Goal: Task Accomplishment & Management: Manage account settings

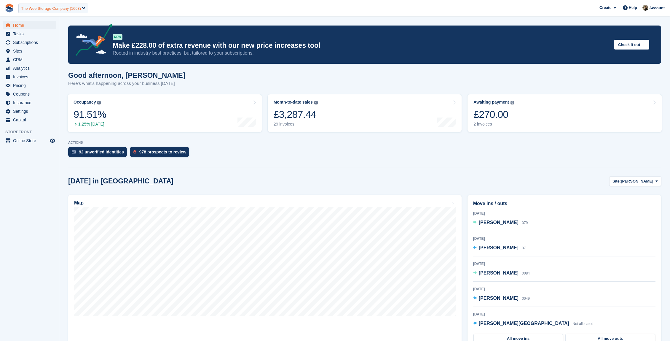
click at [62, 9] on div "The Wee Storage Company (1663)" at bounding box center [51, 9] width 60 height 6
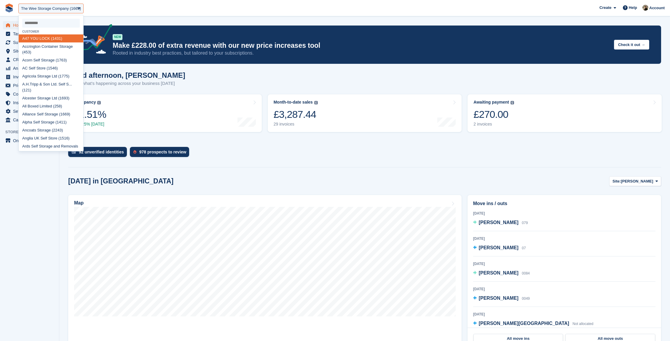
click at [44, 23] on input "select-one" at bounding box center [51, 23] width 58 height 9
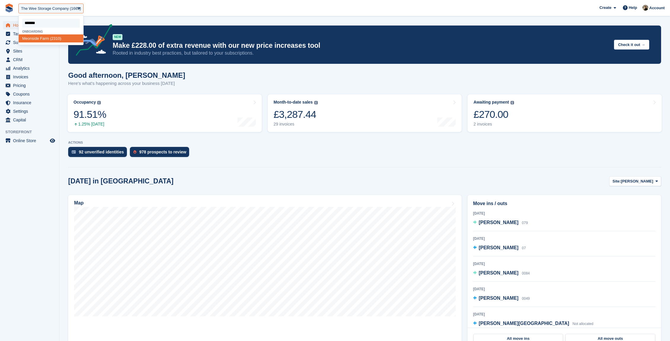
type input "********"
select select "****"
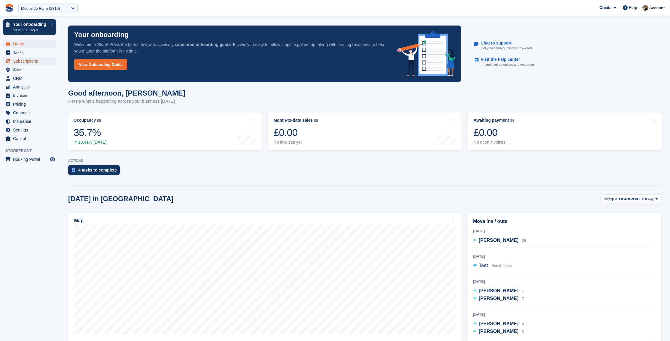
click at [31, 62] on span "Subscriptions" at bounding box center [31, 61] width 36 height 8
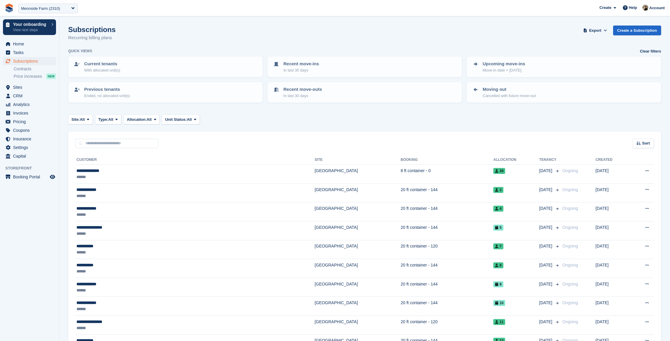
click at [265, 141] on div "Sort Sort by Customer name Date created Move in date Move out date Created (old…" at bounding box center [364, 139] width 593 height 17
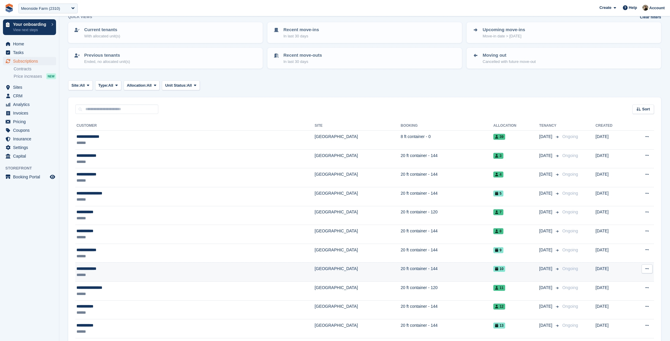
scroll to position [115, 0]
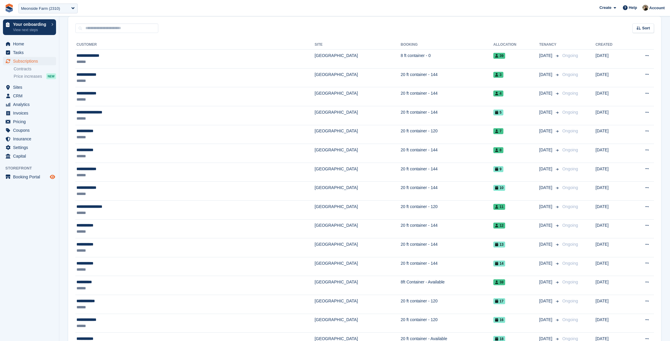
click at [55, 178] on icon "Preview store" at bounding box center [52, 176] width 5 height 5
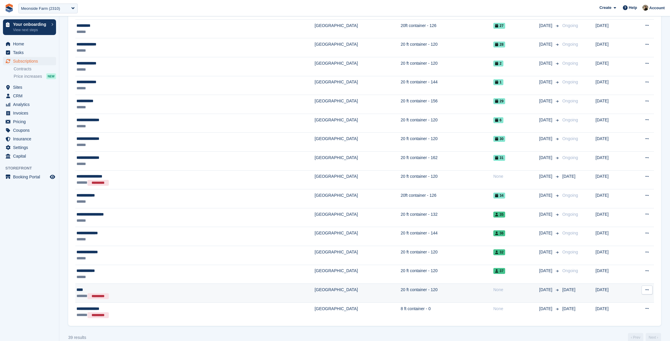
scroll to position [566, 0]
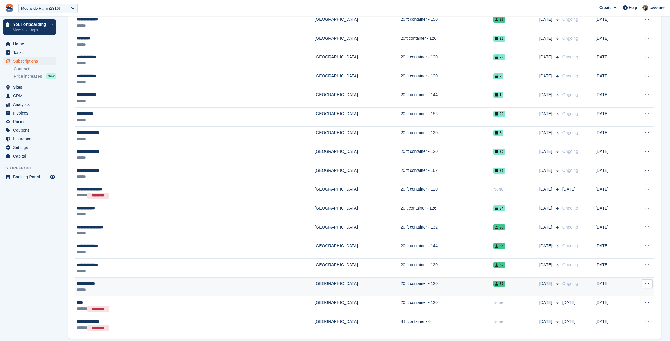
click at [314, 284] on td "Lower House Farm" at bounding box center [357, 286] width 86 height 19
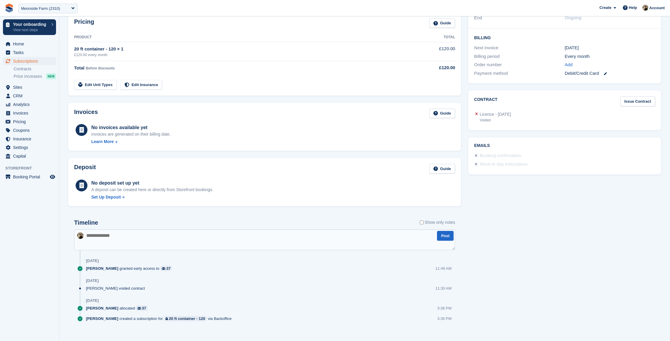
scroll to position [133, 0]
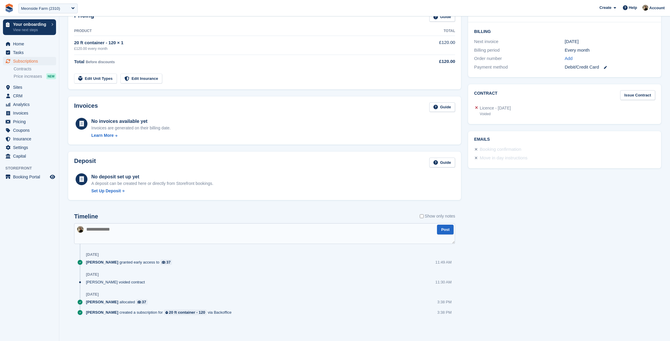
click at [308, 277] on div "Yesterday" at bounding box center [270, 273] width 369 height 9
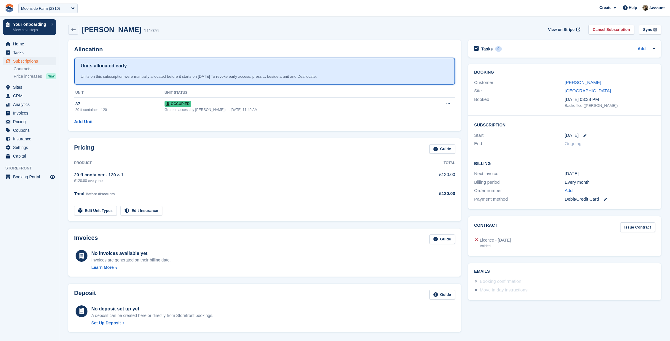
scroll to position [0, 0]
click at [73, 31] on icon at bounding box center [73, 30] width 4 height 4
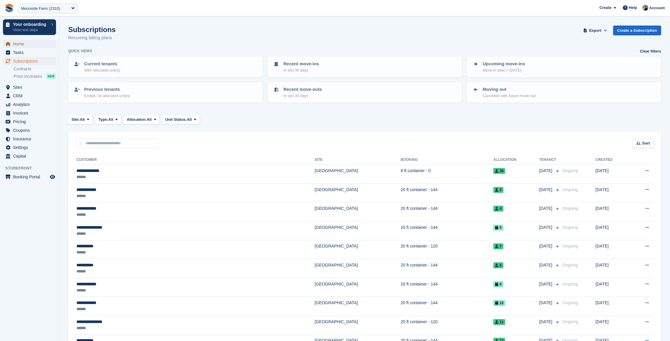
click at [30, 46] on span "Home" at bounding box center [31, 44] width 36 height 8
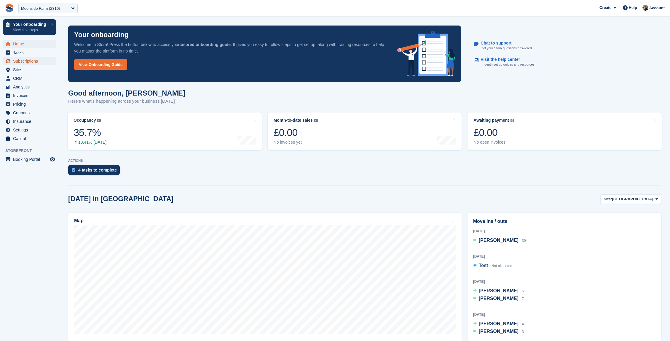
click at [28, 61] on span "Subscriptions" at bounding box center [31, 61] width 36 height 8
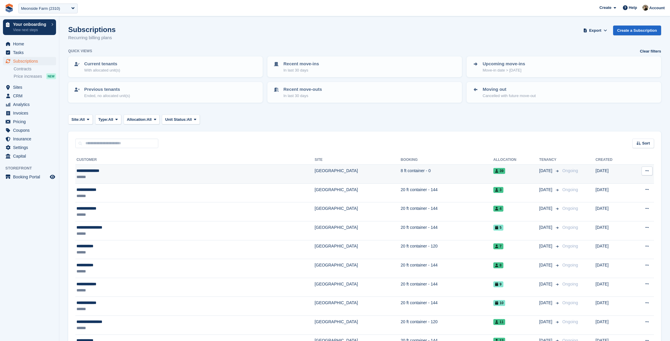
click at [141, 169] on div "**********" at bounding box center [135, 170] width 119 height 6
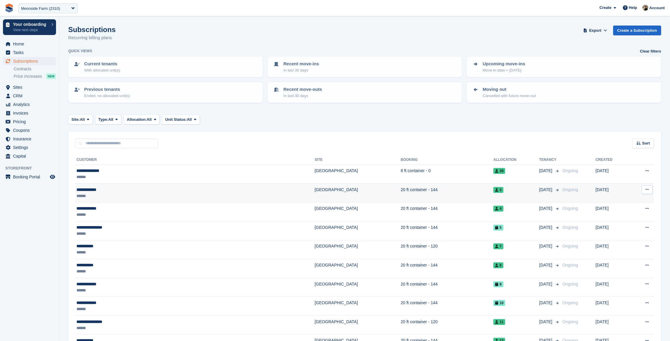
click at [114, 195] on div "******" at bounding box center [135, 196] width 119 height 6
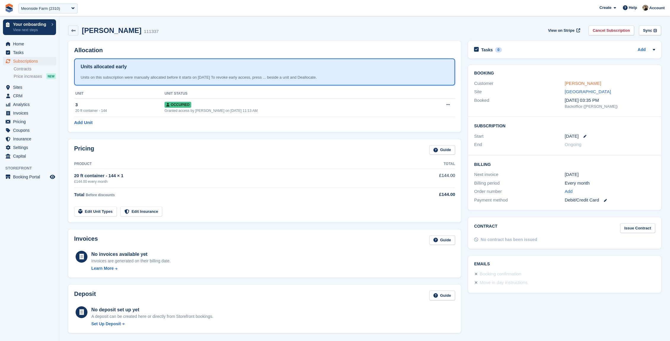
click at [579, 85] on link "Craig Seymour" at bounding box center [583, 83] width 36 height 5
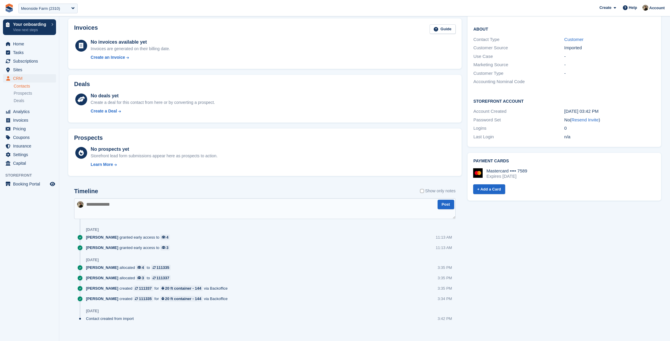
scroll to position [118, 0]
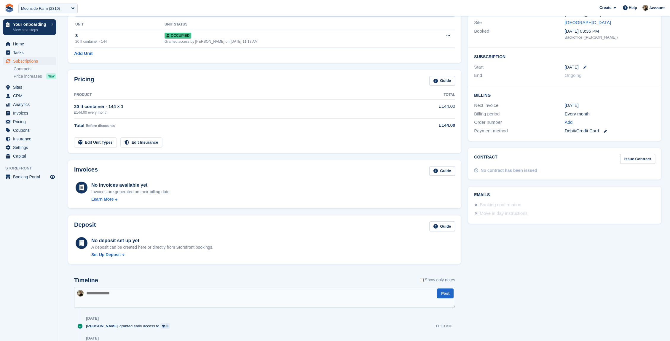
scroll to position [113, 0]
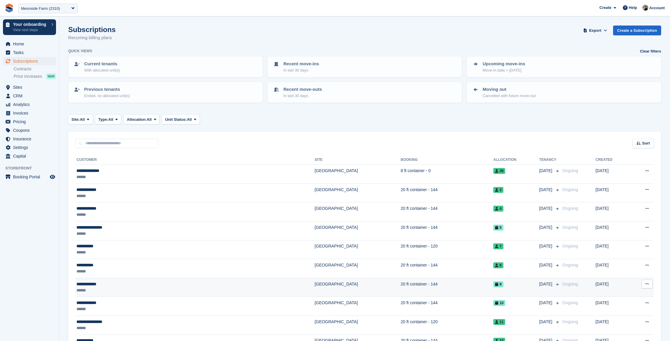
click at [107, 287] on div "******" at bounding box center [135, 290] width 119 height 6
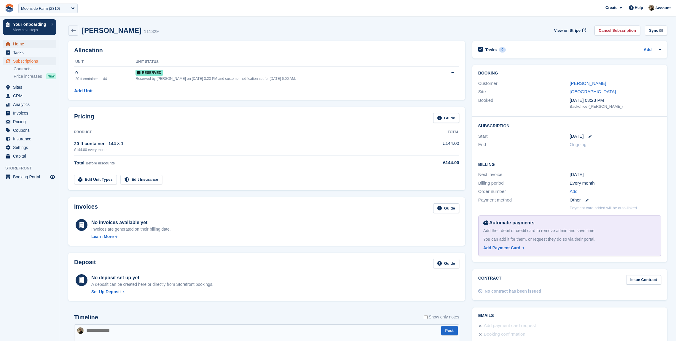
click at [35, 41] on span "Home" at bounding box center [31, 44] width 36 height 8
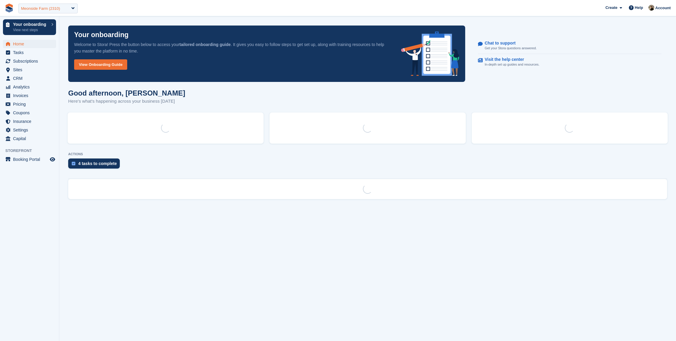
click at [53, 7] on div "Meonside Farm (2310)" at bounding box center [40, 9] width 39 height 6
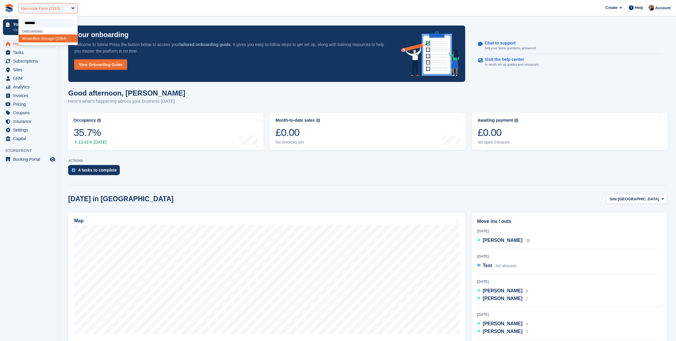
type input "********"
select select "****"
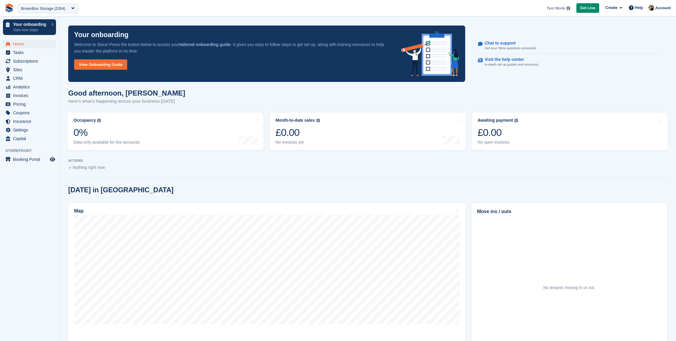
click at [507, 13] on span "**********" at bounding box center [338, 8] width 676 height 16
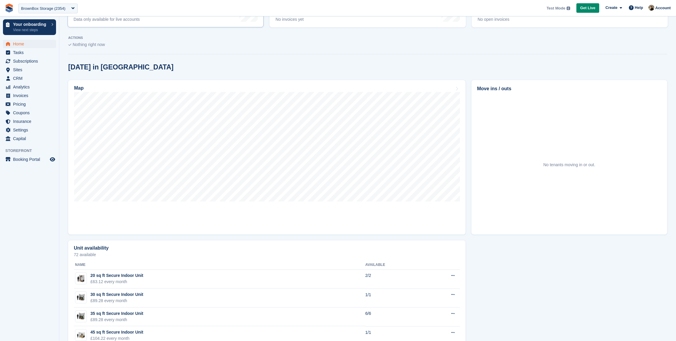
scroll to position [129, 0]
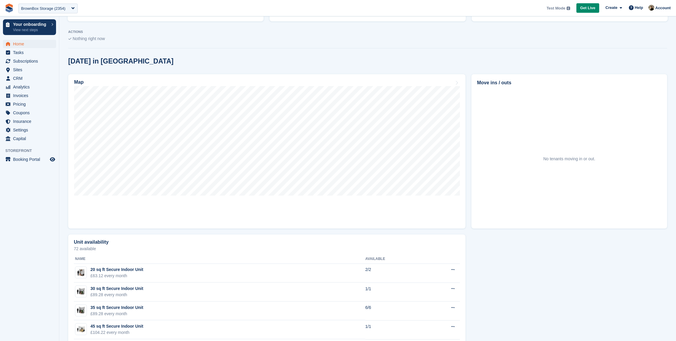
click at [524, 62] on div "[DATE] in [GEOGRAPHIC_DATA]" at bounding box center [367, 61] width 599 height 8
click at [14, 60] on span "Subscriptions" at bounding box center [31, 61] width 36 height 8
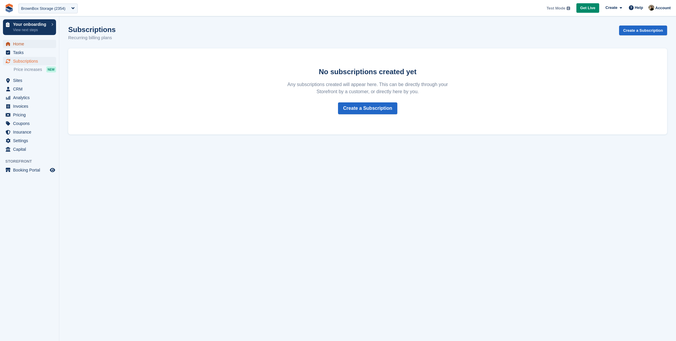
click at [36, 44] on span "Home" at bounding box center [31, 44] width 36 height 8
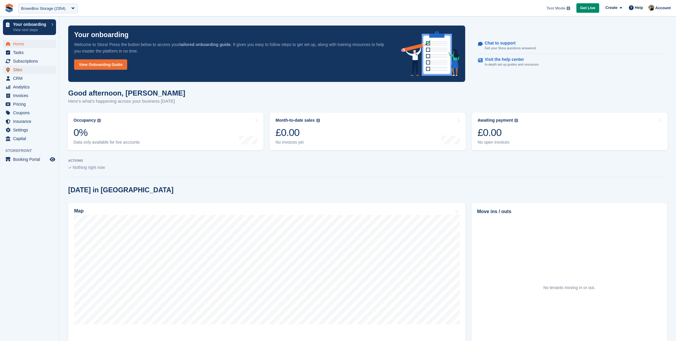
click at [40, 70] on span "Sites" at bounding box center [31, 70] width 36 height 8
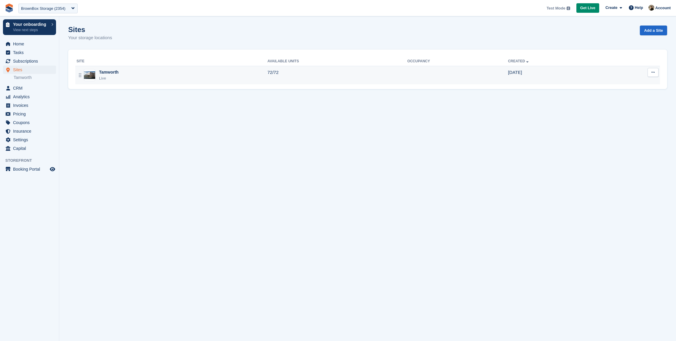
click at [562, 81] on td "23 Sep" at bounding box center [556, 75] width 96 height 18
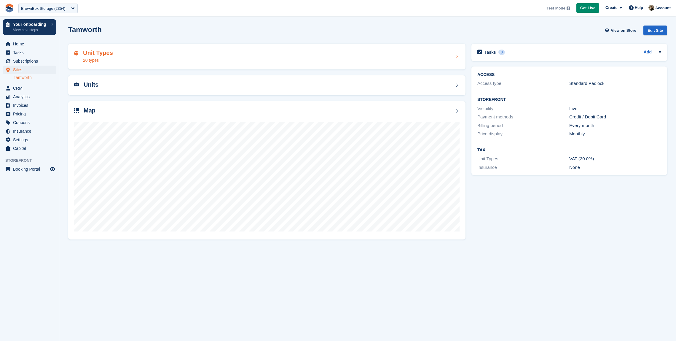
click at [333, 58] on div "Unit Types 20 types" at bounding box center [266, 56] width 385 height 14
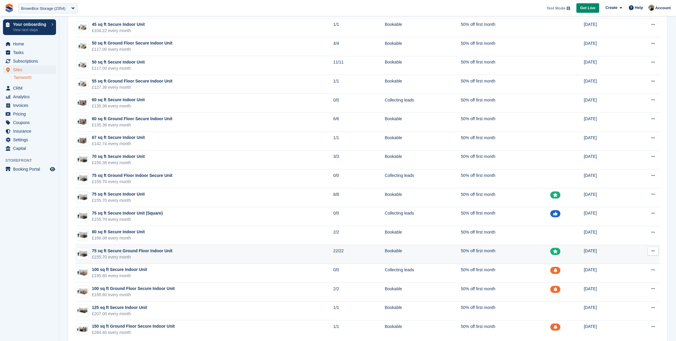
scroll to position [108, 0]
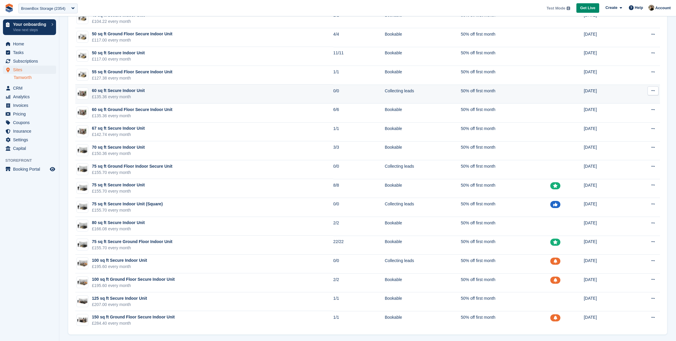
click at [651, 89] on icon at bounding box center [652, 91] width 3 height 4
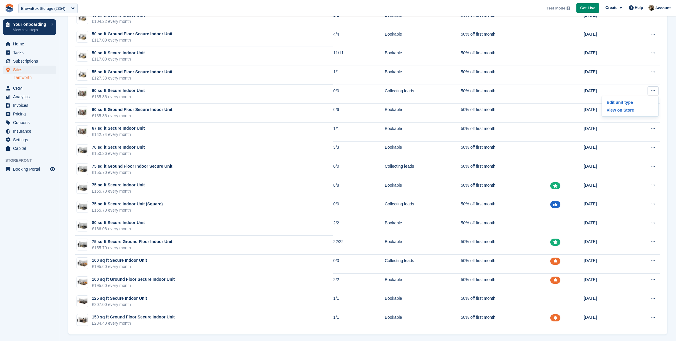
click at [664, 83] on div "Name Available Status Promotion Nudge Created 20 sq ft Secure Indoor Unit £63.1…" at bounding box center [367, 135] width 599 height 398
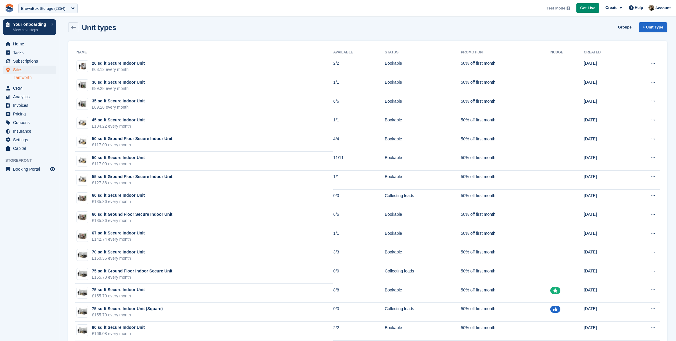
scroll to position [0, 0]
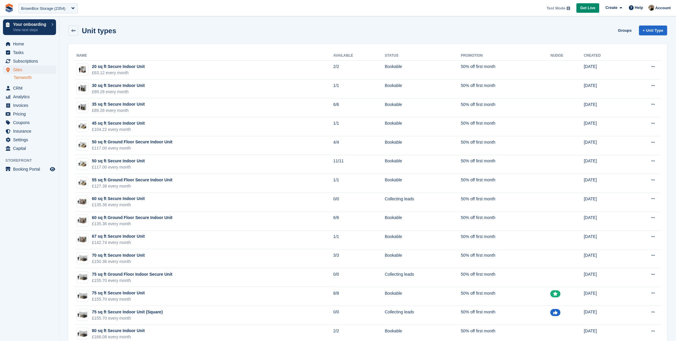
click at [592, 36] on div "Unit types Groups + Unit Type" at bounding box center [367, 32] width 605 height 18
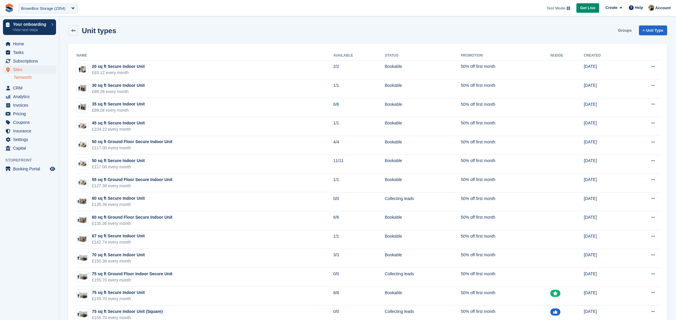
click at [622, 33] on link "Groups" at bounding box center [624, 30] width 18 height 10
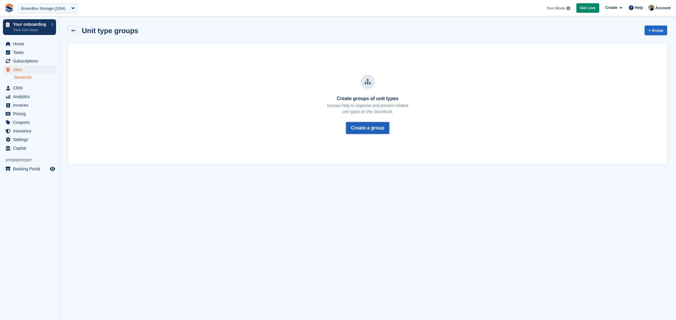
click at [363, 126] on link "Create a group" at bounding box center [368, 128] width 44 height 12
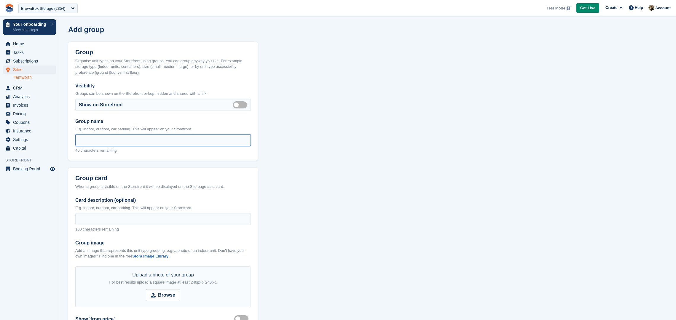
click at [188, 144] on input "Group name" at bounding box center [162, 140] width 175 height 12
type input "*"
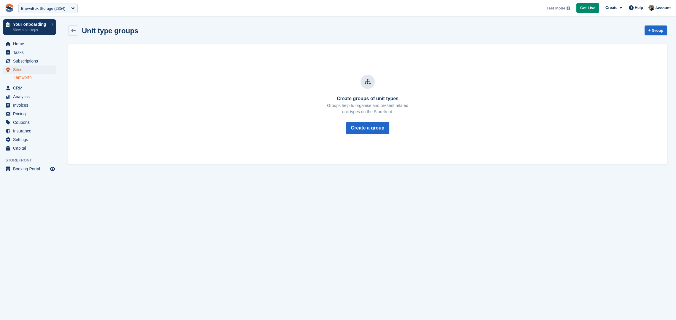
click at [28, 71] on span "Sites" at bounding box center [31, 70] width 36 height 8
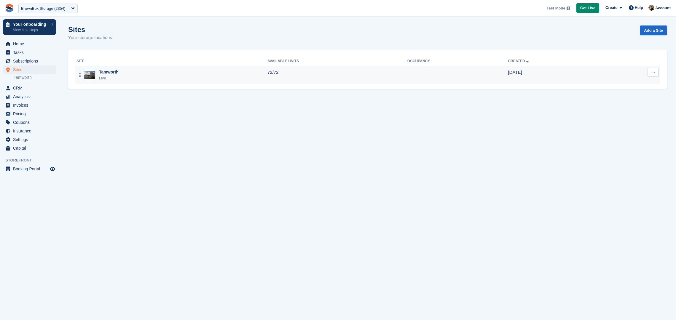
click at [134, 75] on div "Tamworth Live" at bounding box center [171, 75] width 191 height 12
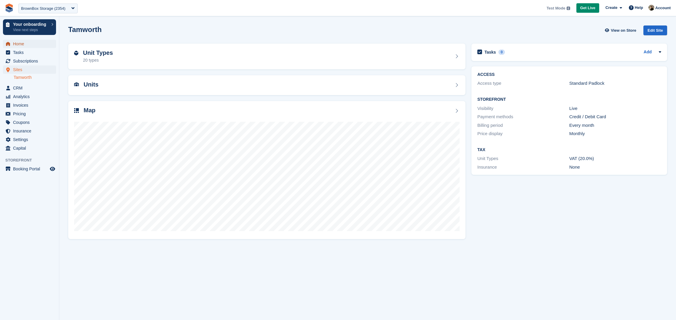
click at [20, 43] on span "Home" at bounding box center [31, 44] width 36 height 8
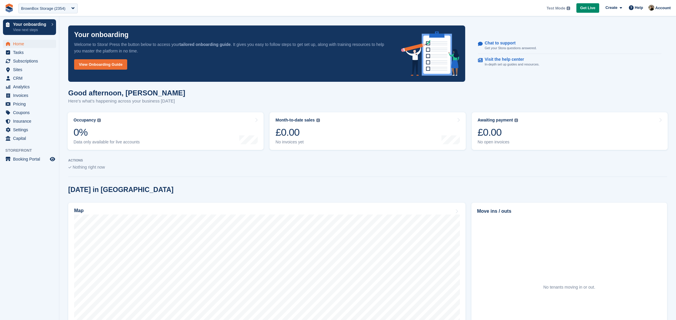
click at [511, 13] on span "**********" at bounding box center [338, 8] width 676 height 16
click at [23, 160] on span "Booking Portal" at bounding box center [31, 159] width 36 height 8
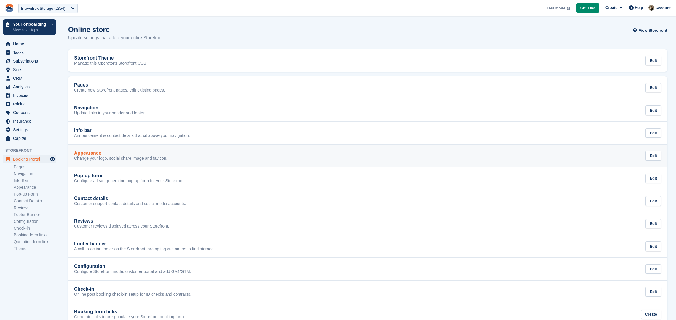
click at [225, 156] on div "Appearance Change your logo, social share image and favicon. Edit" at bounding box center [367, 156] width 587 height 11
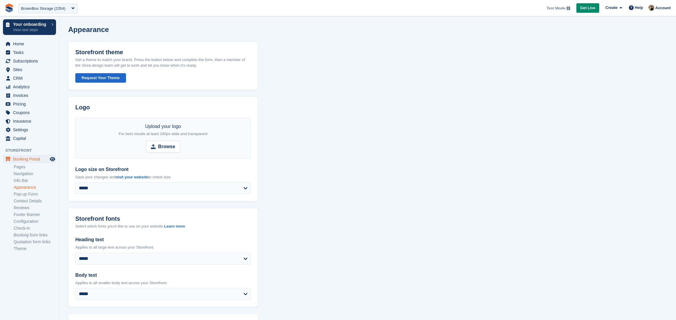
click at [131, 74] on div "Request Your Theme" at bounding box center [162, 78] width 175 height 10
click at [18, 167] on link "Pages" at bounding box center [35, 167] width 42 height 6
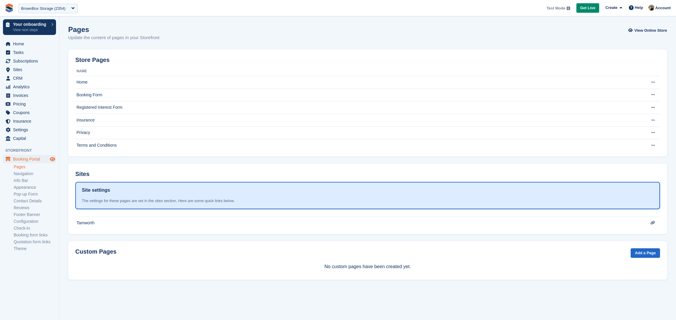
click at [52, 159] on icon "Preview store" at bounding box center [52, 159] width 5 height 5
click at [31, 192] on link "Pop-up Form" at bounding box center [35, 194] width 42 height 6
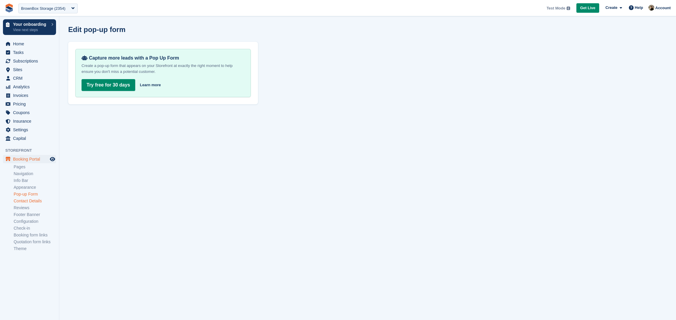
click at [23, 200] on link "Contact Details" at bounding box center [35, 201] width 42 height 6
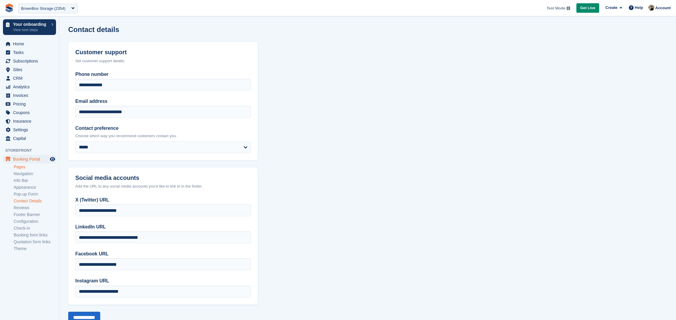
click at [18, 165] on link "Pages" at bounding box center [35, 167] width 42 height 6
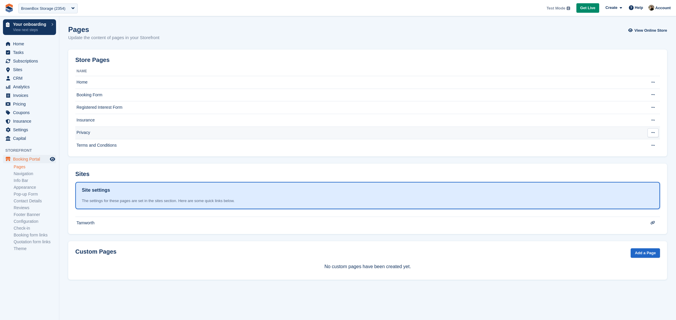
click at [89, 135] on td "Privacy" at bounding box center [352, 133] width 555 height 13
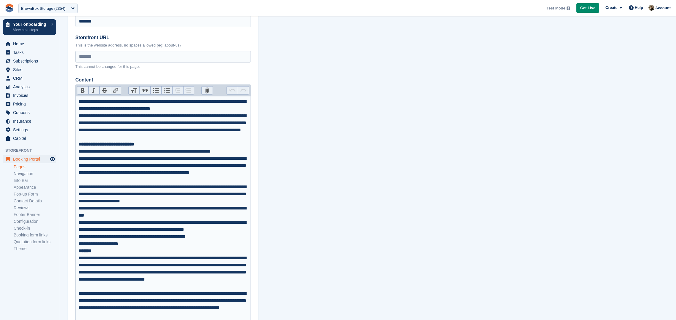
scroll to position [41, 0]
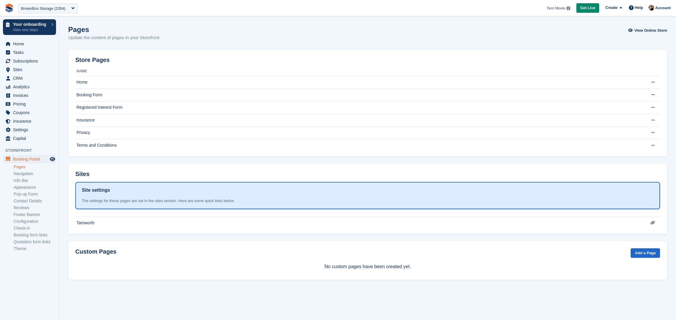
click at [146, 166] on div "Sites Site settings The settings for these pages are set in the sites section. …" at bounding box center [367, 199] width 599 height 71
click at [270, 40] on div "Pages Update the content of pages in your Storefront View Online Store" at bounding box center [367, 36] width 599 height 23
click at [27, 187] on link "Appearance" at bounding box center [35, 188] width 42 height 6
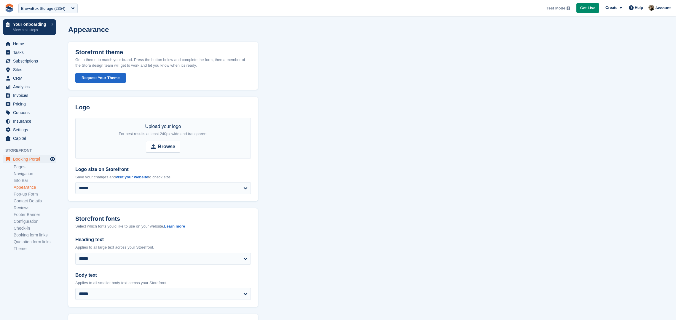
click at [292, 91] on section "**********" at bounding box center [367, 302] width 616 height 604
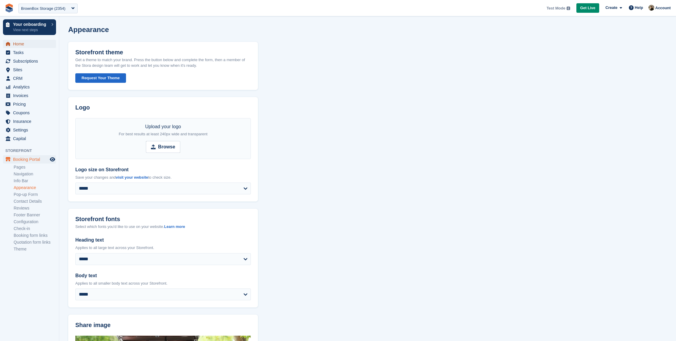
click at [32, 42] on span "Home" at bounding box center [31, 44] width 36 height 8
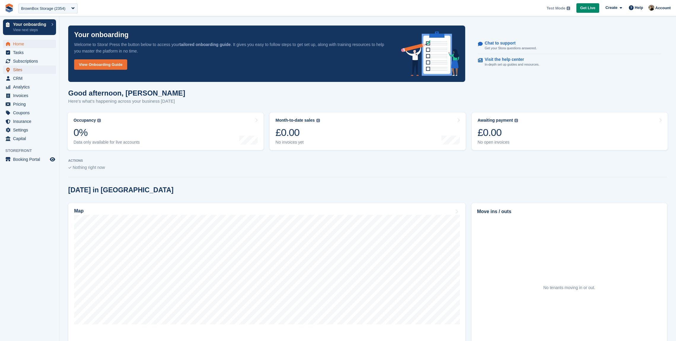
click at [44, 73] on span "Sites" at bounding box center [31, 70] width 36 height 8
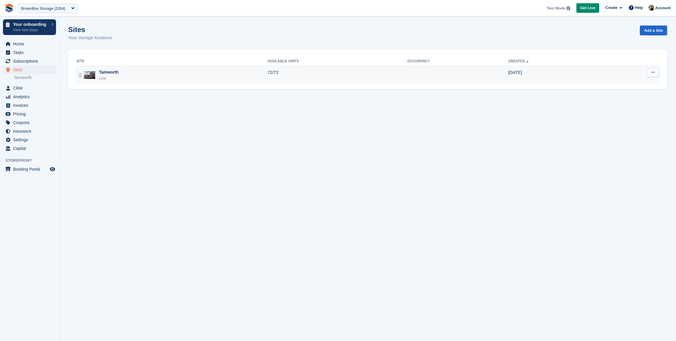
click at [256, 69] on div "Tamworth Live" at bounding box center [171, 75] width 191 height 12
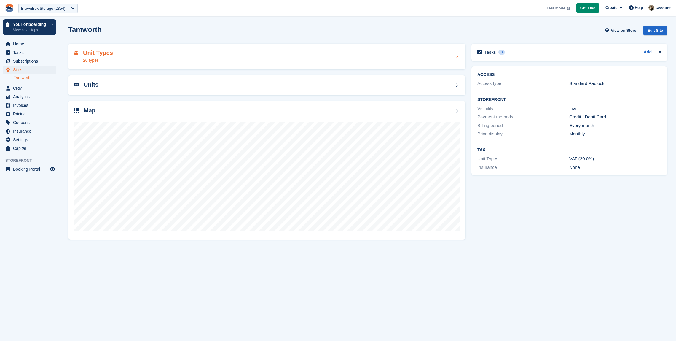
click at [364, 55] on div "Unit Types 20 types" at bounding box center [266, 56] width 385 height 14
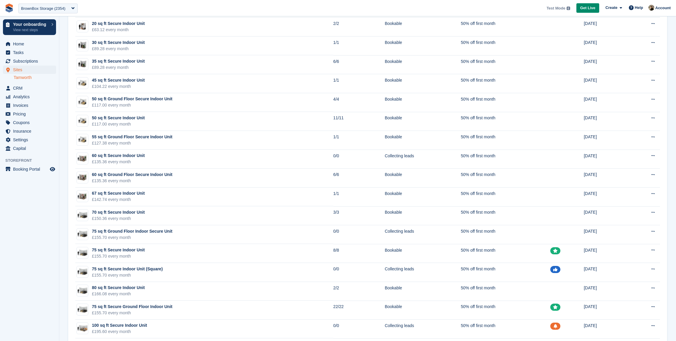
scroll to position [47, 0]
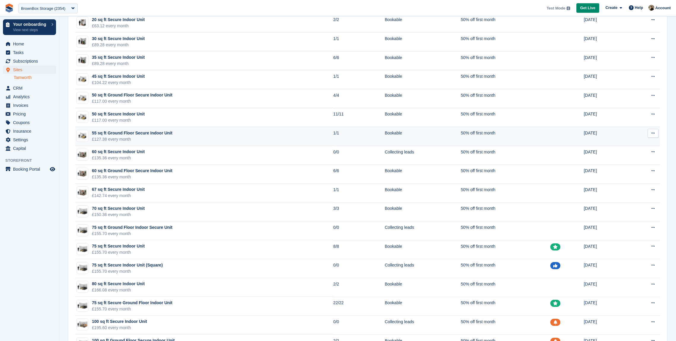
drag, startPoint x: 0, startPoint y: 0, endPoint x: 222, endPoint y: 131, distance: 257.4
click at [224, 129] on tbody "20 sq ft Secure Indoor Unit £63.12 every month 2/2 Bookable 50% off first month…" at bounding box center [367, 202] width 584 height 377
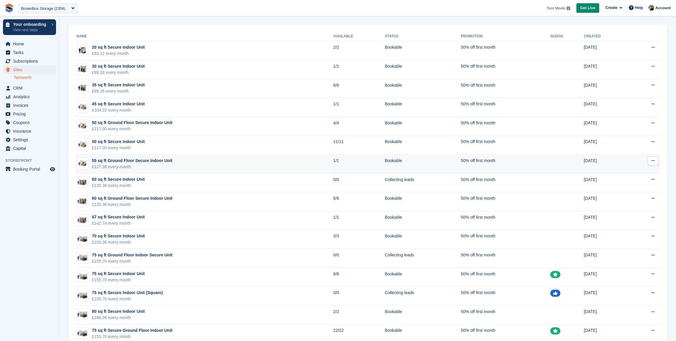
scroll to position [0, 0]
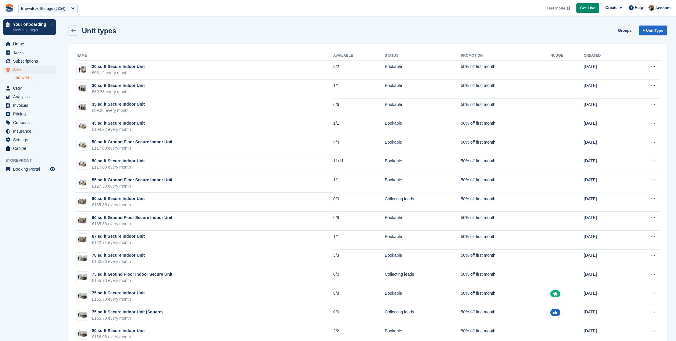
click at [330, 38] on div "Unit types Groups + Unit Type" at bounding box center [367, 32] width 605 height 18
click at [270, 26] on div "Unit types Groups + Unit Type" at bounding box center [367, 30] width 599 height 10
click at [76, 30] on link at bounding box center [73, 30] width 10 height 10
